Goal: Transaction & Acquisition: Purchase product/service

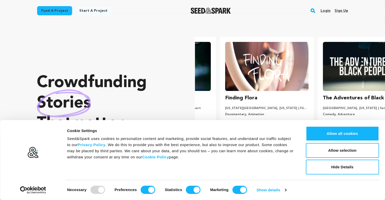
scroll to position [0, 102]
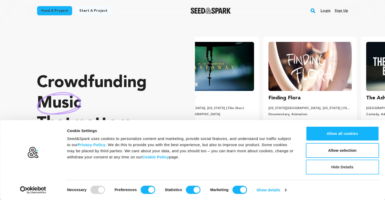
click at [348, 172] on button "Hide Details" at bounding box center [342, 167] width 73 height 15
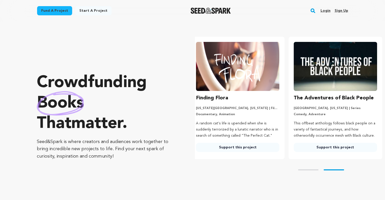
click at [55, 10] on link "Fund a project" at bounding box center [54, 10] width 35 height 9
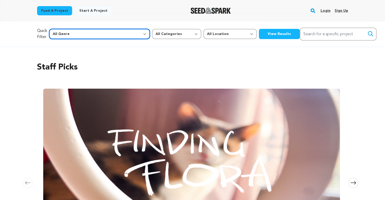
click at [102, 34] on select "All Genre Action Adventure Afrobeat Alternative Ambient Animation Bebop Big Ban…" at bounding box center [99, 34] width 101 height 10
select select "14"
click at [60, 29] on select "All Genre Action Adventure Afrobeat Alternative Ambient Animation Bebop Big Ban…" at bounding box center [99, 34] width 101 height 10
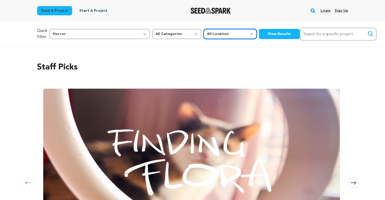
click at [204, 31] on select "All Location Everywhere United States Canada" at bounding box center [230, 34] width 53 height 10
select select "1671"
click at [204, 29] on select "All Location Everywhere United States Canada" at bounding box center [230, 34] width 53 height 10
click at [259, 34] on button "View Results" at bounding box center [279, 34] width 41 height 10
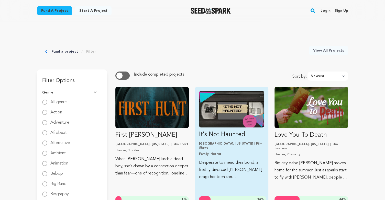
click at [231, 106] on img "Fund It&#039;s Not Haunted" at bounding box center [231, 109] width 65 height 37
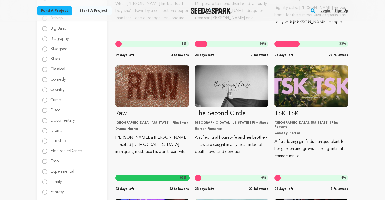
scroll to position [156, 0]
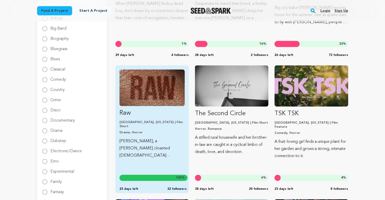
click at [158, 101] on img "Fund Raw" at bounding box center [152, 88] width 65 height 37
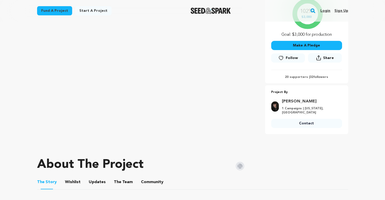
scroll to position [141, 0]
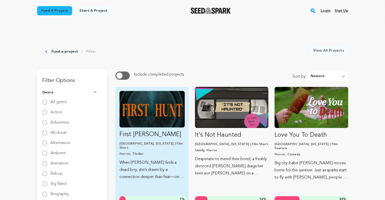
click at [157, 110] on img "Fund First Hunt" at bounding box center [152, 109] width 65 height 37
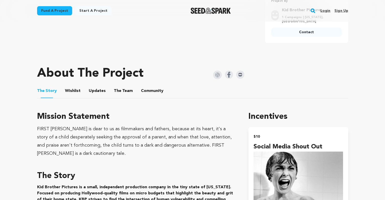
scroll to position [220, 0]
